Goal: Complete application form: Complete application form

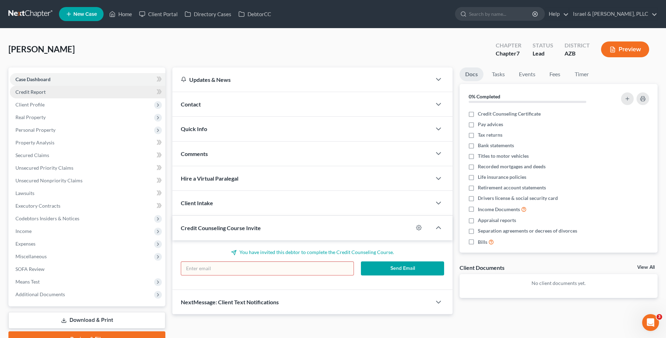
click at [86, 91] on link "Credit Report" at bounding box center [87, 92] width 155 height 13
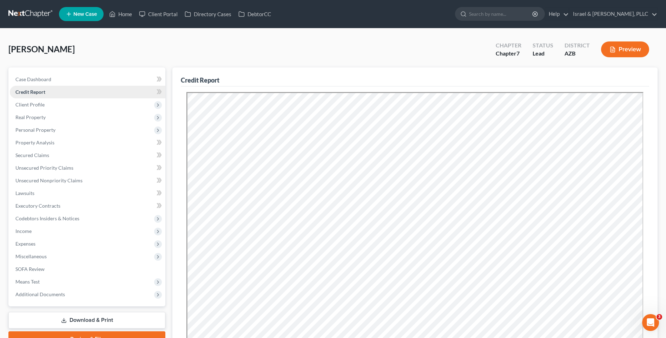
click at [86, 96] on link "Credit Report" at bounding box center [87, 92] width 155 height 13
click at [85, 104] on span "Client Profile" at bounding box center [87, 104] width 155 height 13
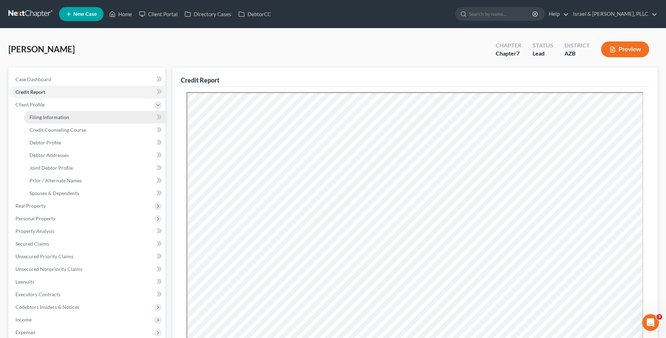
click at [72, 120] on link "Filing Information" at bounding box center [94, 117] width 141 height 13
select select "1"
select select "0"
select select "4"
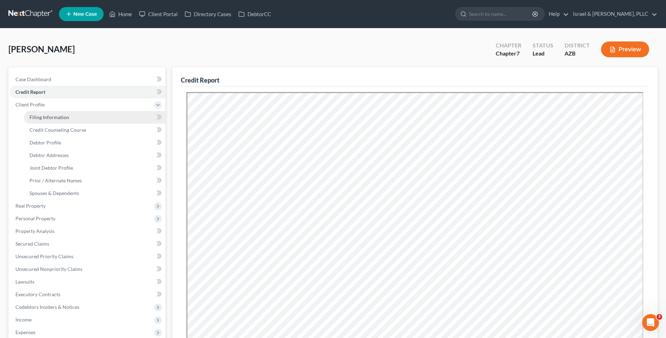
select select "0"
select select "3"
